Goal: Task Accomplishment & Management: Manage account settings

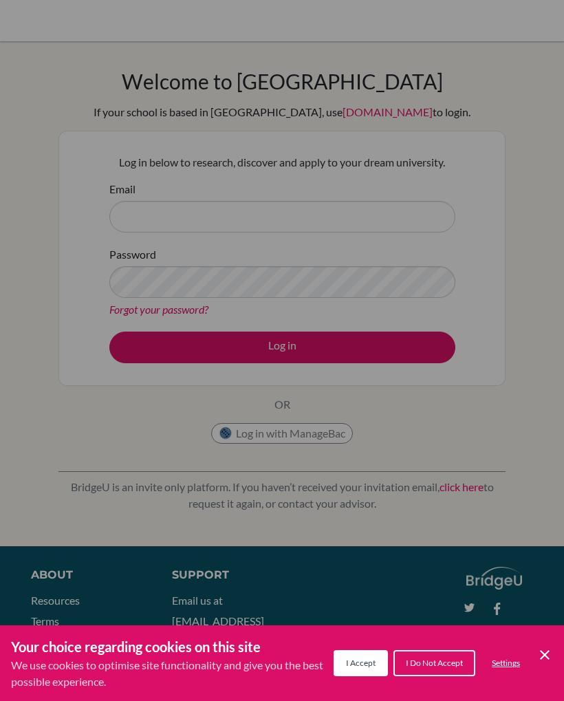
click at [400, 346] on div "Cookie Preferences" at bounding box center [282, 350] width 564 height 701
click at [556, 650] on div "Your choice regarding cookies on this site We use cookies to optimise site func…" at bounding box center [282, 663] width 564 height 76
click at [547, 658] on icon "Save and close" at bounding box center [545, 655] width 10 height 10
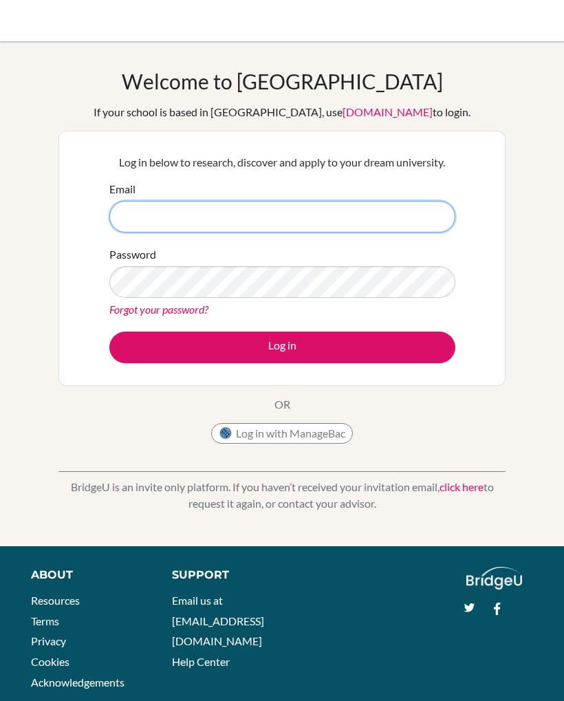
click at [308, 217] on input "Email" at bounding box center [282, 217] width 346 height 32
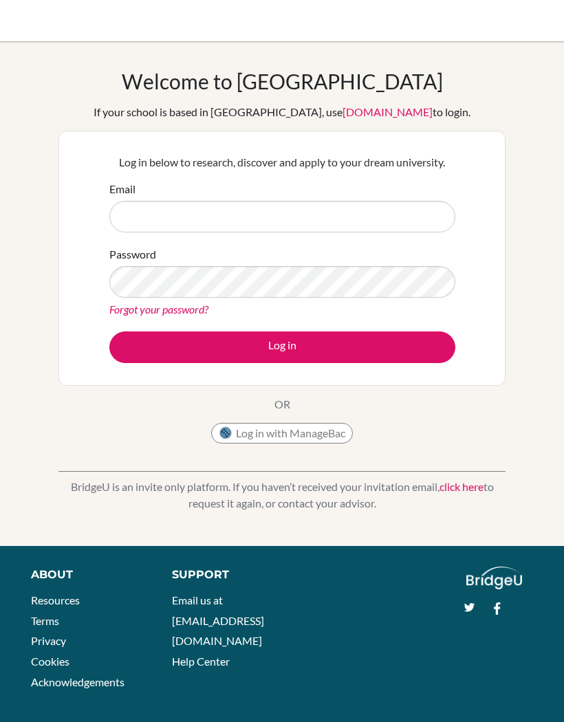
click at [520, 186] on div "Welcome to BridgeU If your school is based in China, use app.bridge-u.com.cn to…" at bounding box center [282, 294] width 564 height 450
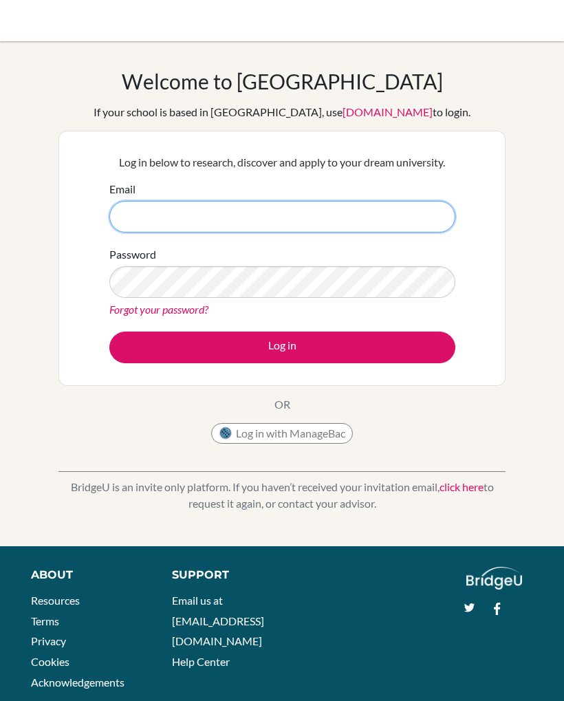
click at [360, 210] on input "Email" at bounding box center [282, 217] width 346 height 32
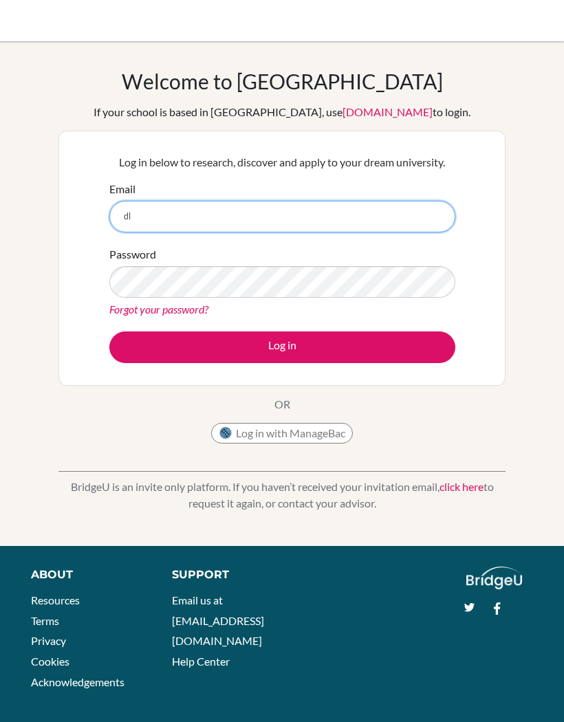
type input "d"
type input "[EMAIL_ADDRESS][DOMAIN_NAME]"
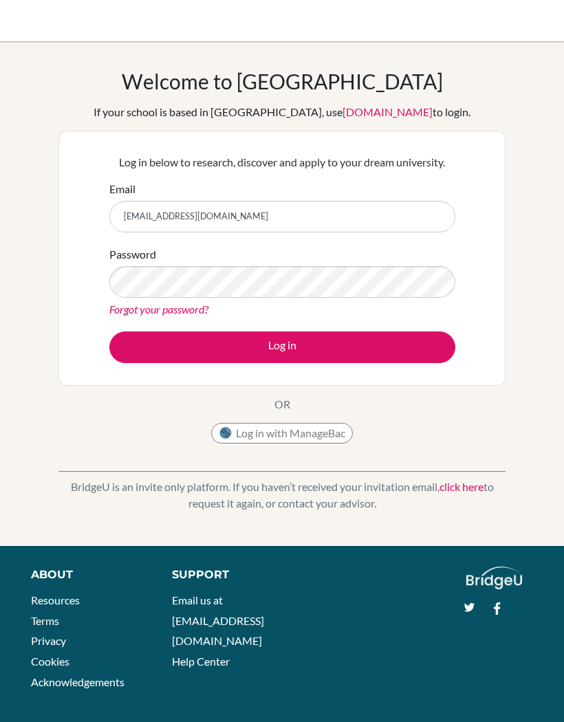
click at [155, 346] on button "Log in" at bounding box center [282, 347] width 346 height 32
click at [184, 362] on button "Log in" at bounding box center [282, 347] width 346 height 32
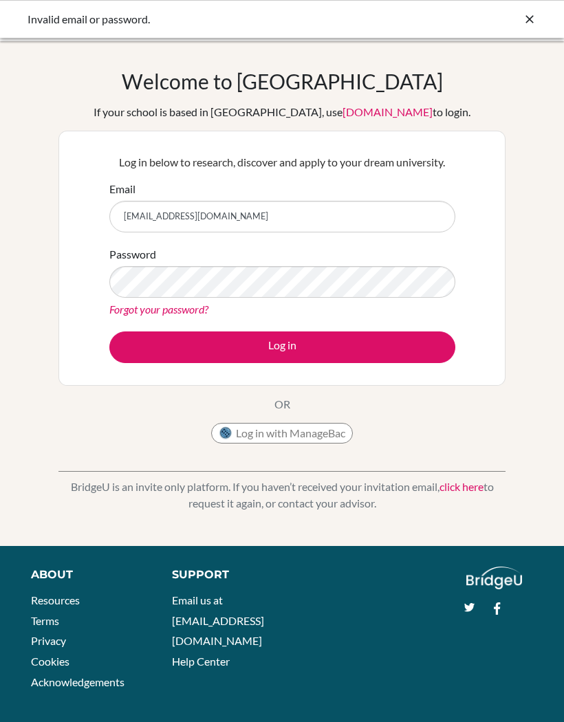
click at [531, 23] on icon at bounding box center [530, 19] width 14 height 14
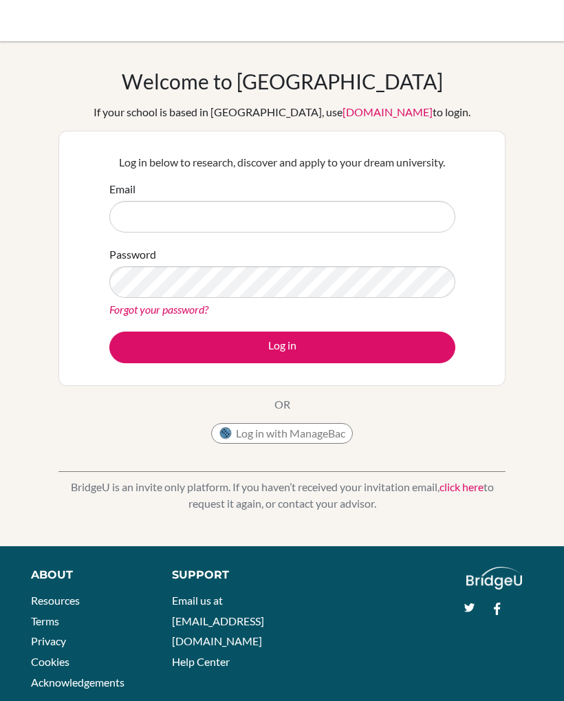
click at [198, 304] on link "Forgot your password?" at bounding box center [158, 309] width 99 height 13
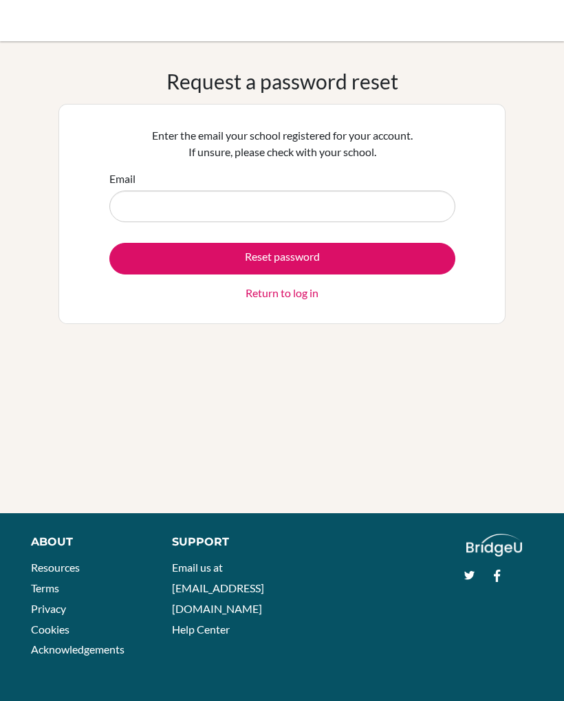
click at [195, 195] on input "Email" at bounding box center [282, 207] width 346 height 32
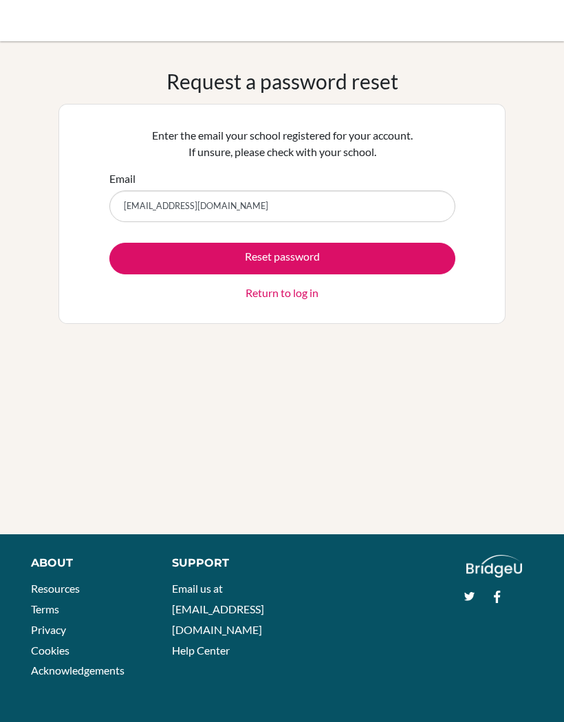
type input "[EMAIL_ADDRESS][DOMAIN_NAME]"
click at [120, 259] on button "Reset password" at bounding box center [282, 259] width 346 height 32
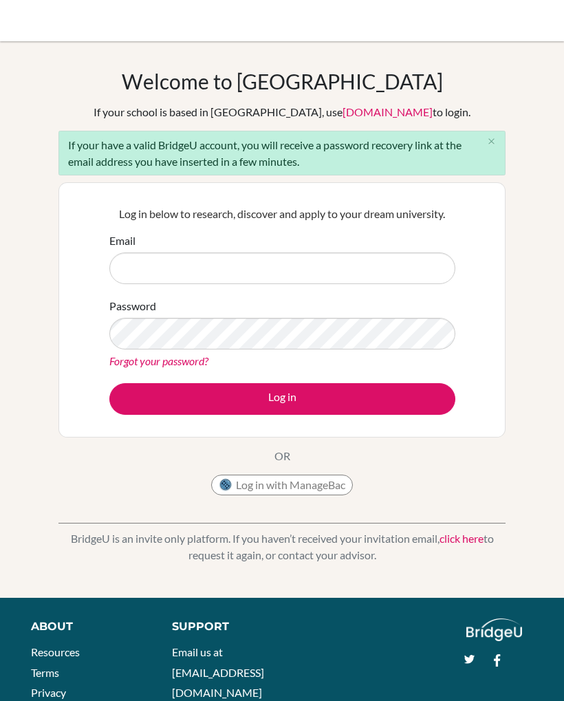
click at [172, 283] on input "Email" at bounding box center [282, 268] width 346 height 32
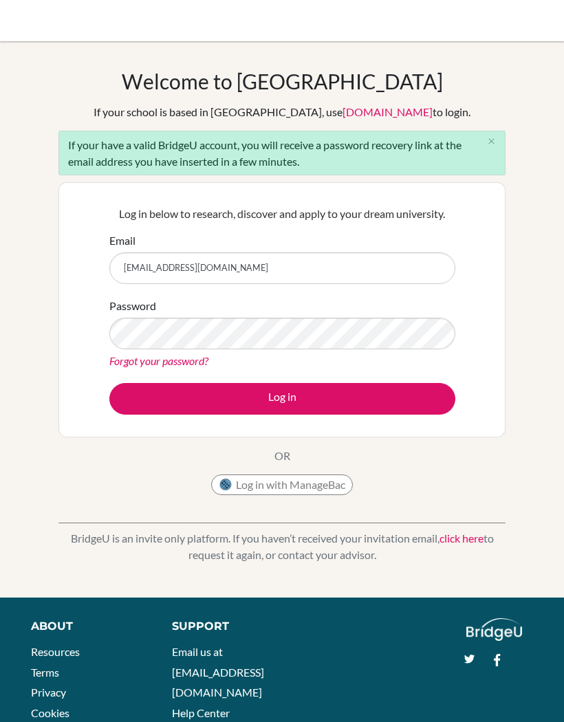
type input "[EMAIL_ADDRESS][DOMAIN_NAME]"
click at [133, 401] on button "Log in" at bounding box center [282, 399] width 346 height 32
